Goal: Information Seeking & Learning: Learn about a topic

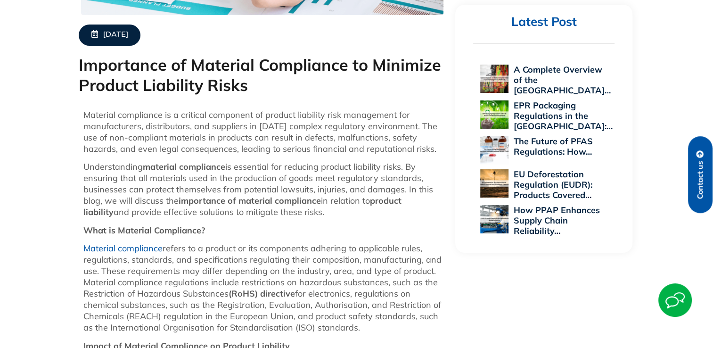
scroll to position [392, 0]
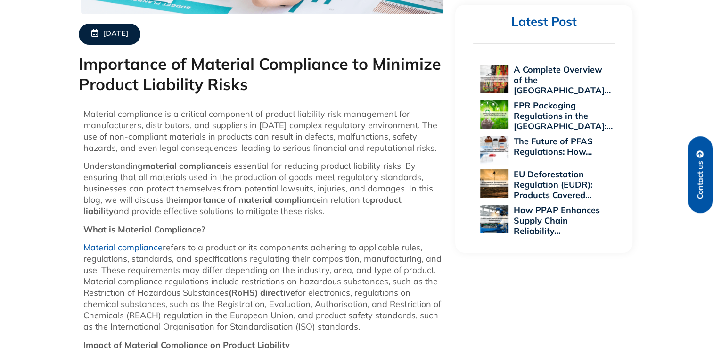
drag, startPoint x: 81, startPoint y: 111, endPoint x: 442, endPoint y: 152, distance: 362.7
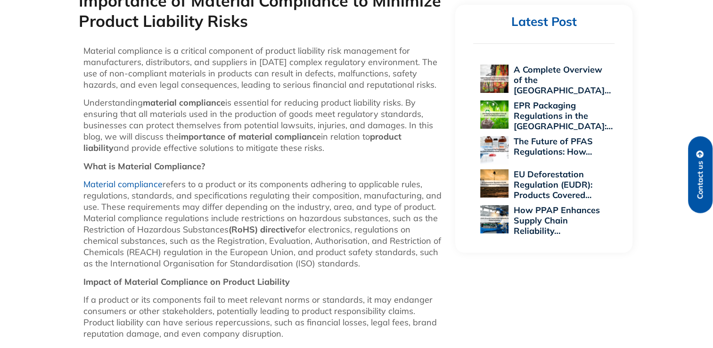
scroll to position [471, 0]
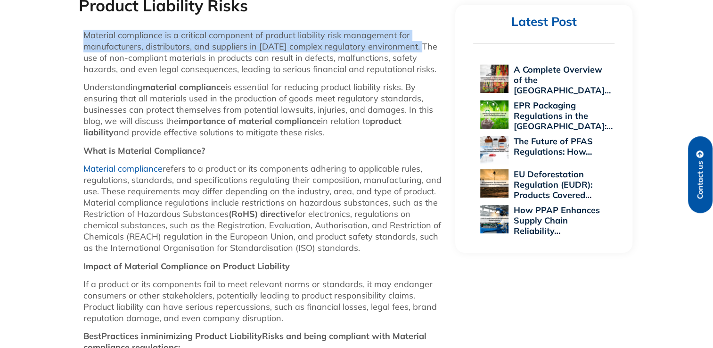
drag, startPoint x: 83, startPoint y: 34, endPoint x: 416, endPoint y: 50, distance: 333.9
click at [416, 50] on p "Material compliance is a critical component of product liability risk managemen…" at bounding box center [262, 52] width 358 height 45
copy p "Material compliance is a critical component of product liability risk managemen…"
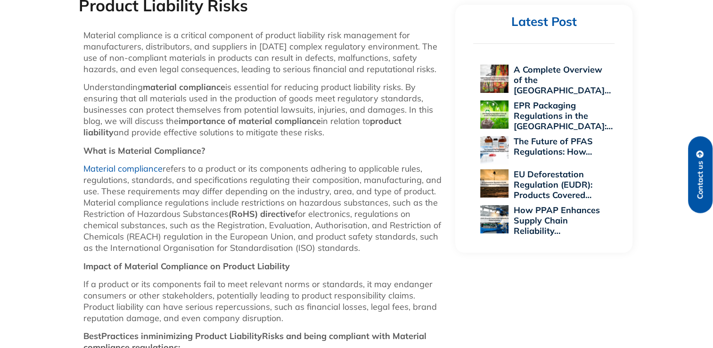
click at [402, 261] on p "Impact of Material Compliance on Product Liability" at bounding box center [262, 266] width 358 height 11
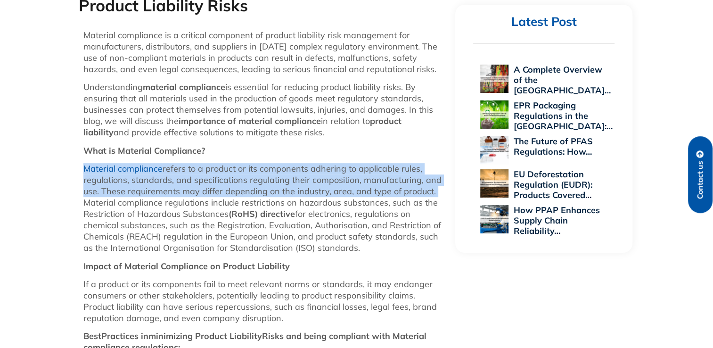
drag, startPoint x: 79, startPoint y: 164, endPoint x: 437, endPoint y: 191, distance: 358.5
drag, startPoint x: 437, startPoint y: 191, endPoint x: 363, endPoint y: 186, distance: 74.1
copy p "Material compliance refers to a product or its components adhering to applicabl…"
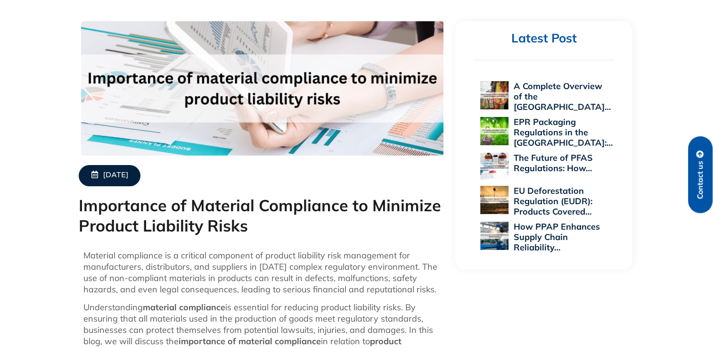
scroll to position [125, 0]
